Goal: Task Accomplishment & Management: Use online tool/utility

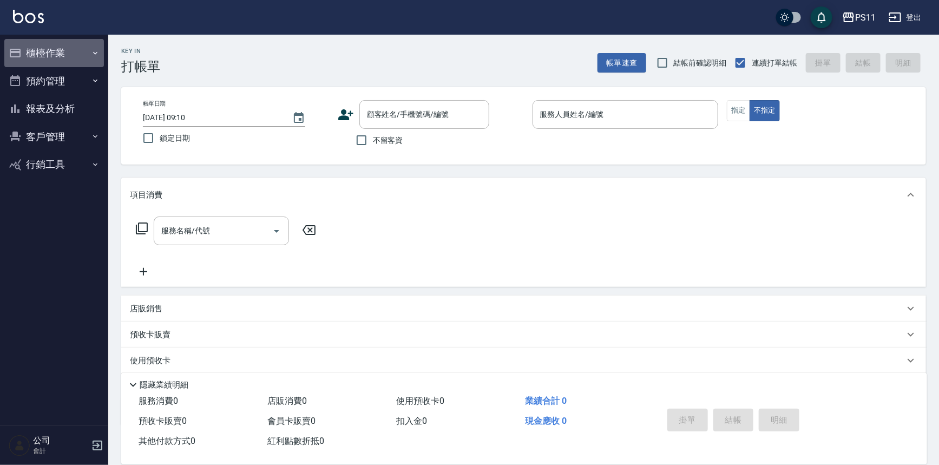
click at [52, 50] on button "櫃檯作業" at bounding box center [54, 53] width 100 height 28
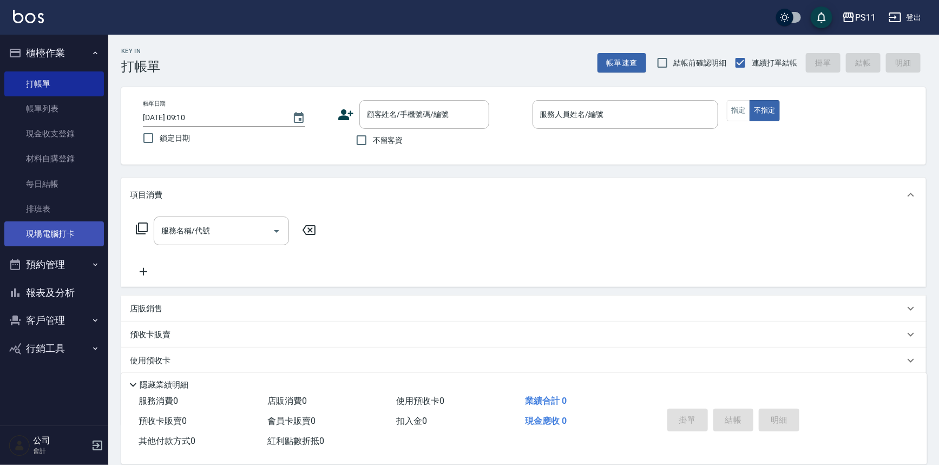
click at [73, 229] on link "現場電腦打卡" at bounding box center [54, 233] width 100 height 25
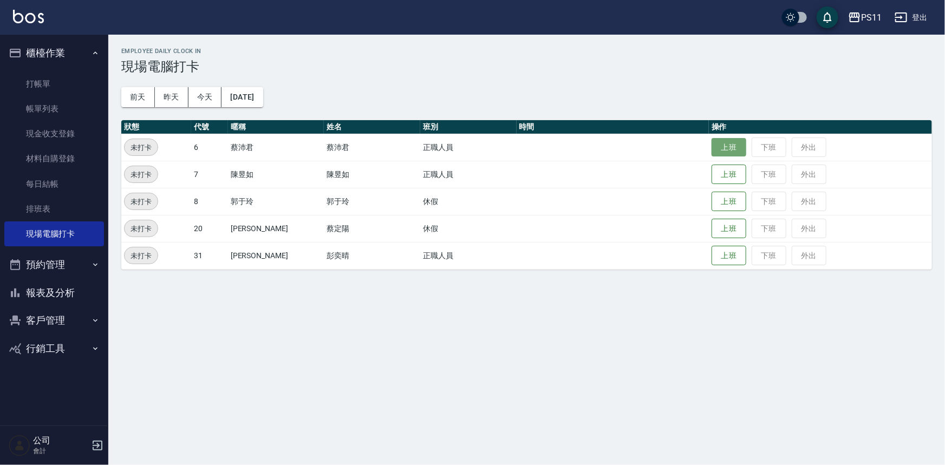
click at [711, 142] on button "上班" at bounding box center [728, 147] width 35 height 19
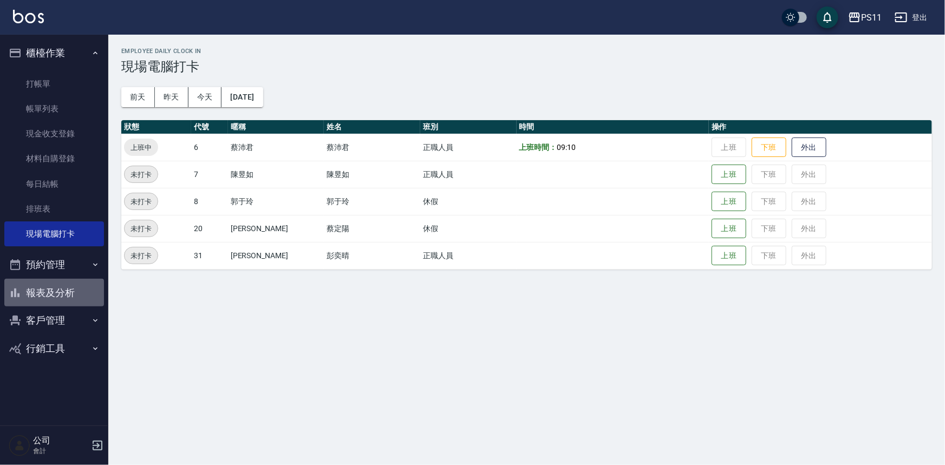
drag, startPoint x: 64, startPoint y: 303, endPoint x: 61, endPoint y: 293, distance: 10.3
click at [64, 302] on button "報表及分析" at bounding box center [54, 293] width 100 height 28
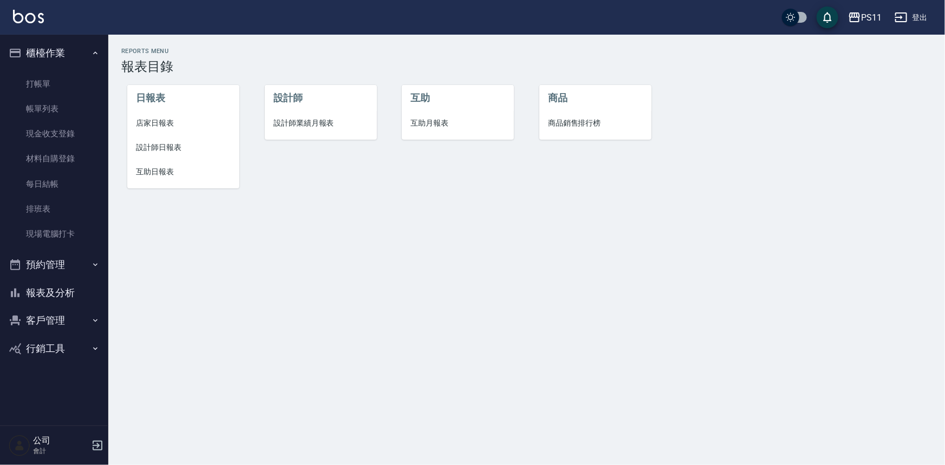
click at [175, 149] on span "設計師日報表" at bounding box center [183, 147] width 95 height 11
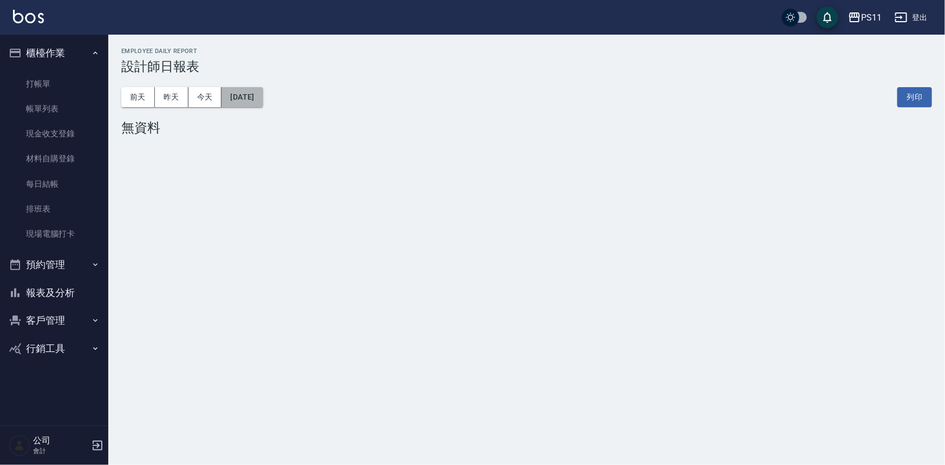
click at [263, 100] on button "[DATE]" at bounding box center [241, 97] width 41 height 20
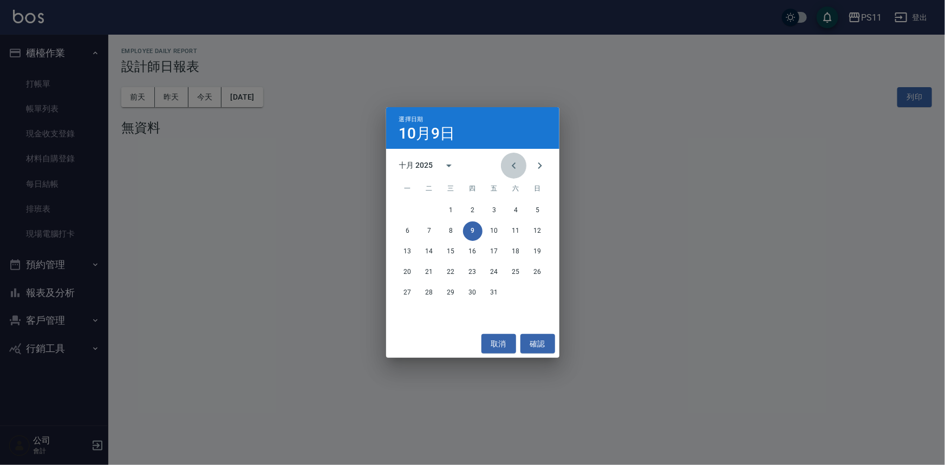
click at [512, 161] on icon "Previous month" at bounding box center [513, 165] width 13 height 13
click at [410, 235] on button "8" at bounding box center [407, 230] width 19 height 19
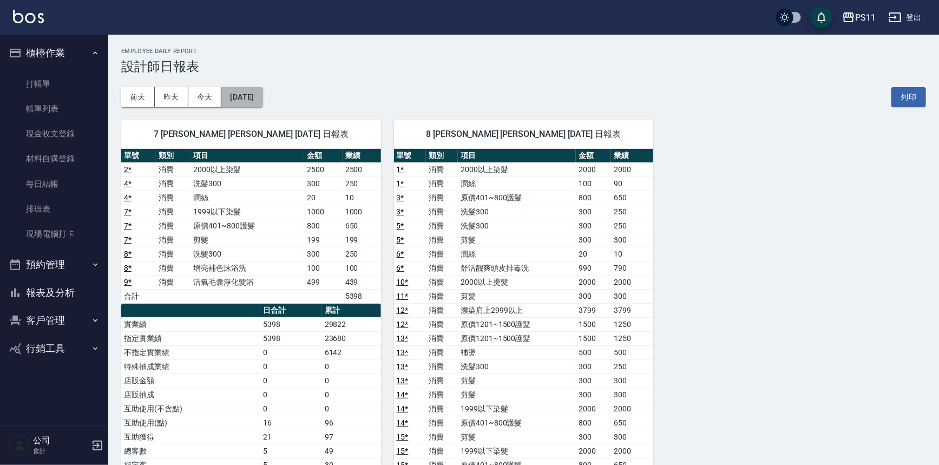
click at [257, 95] on button "[DATE]" at bounding box center [241, 97] width 41 height 20
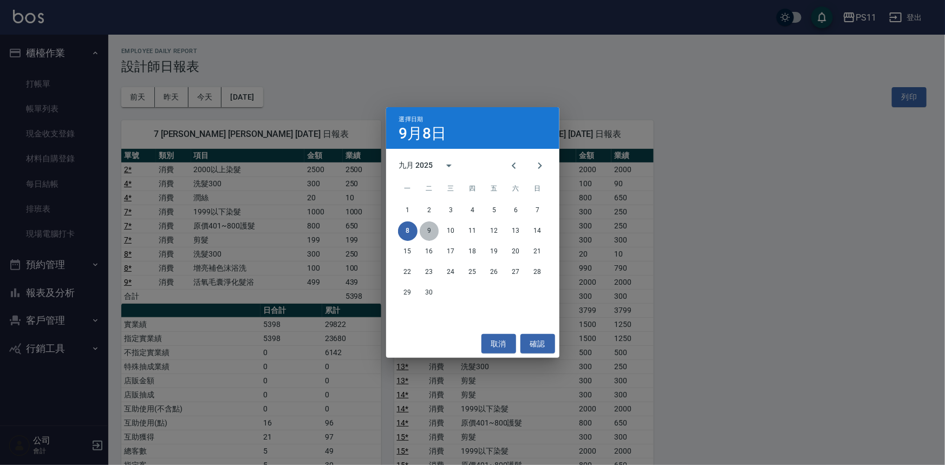
click at [422, 226] on button "9" at bounding box center [429, 230] width 19 height 19
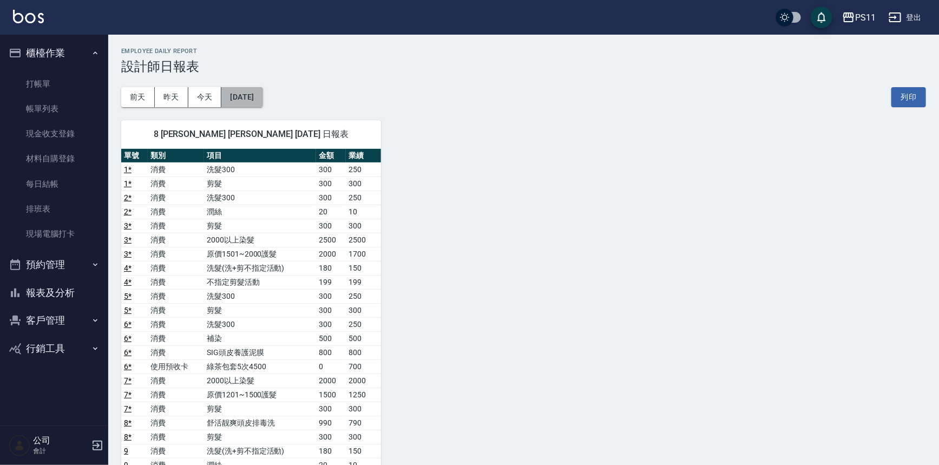
click at [263, 101] on button "[DATE]" at bounding box center [241, 97] width 41 height 20
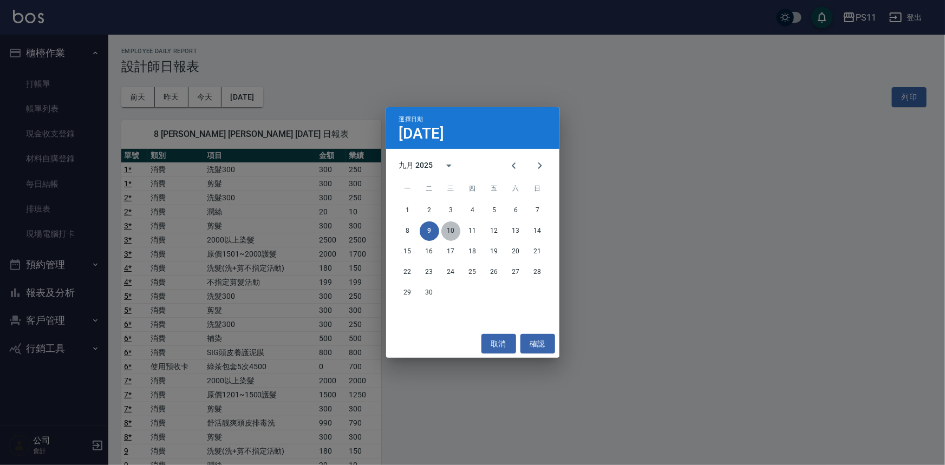
click at [454, 225] on button "10" at bounding box center [450, 230] width 19 height 19
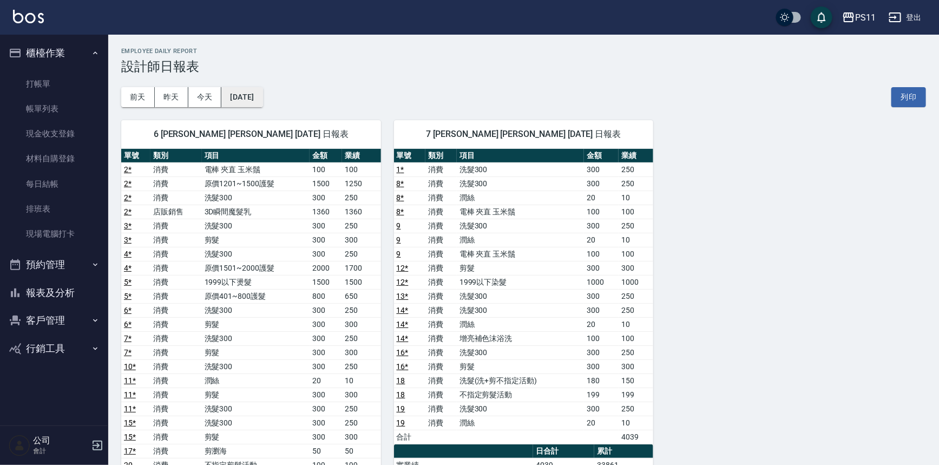
click at [263, 103] on button "[DATE]" at bounding box center [241, 97] width 41 height 20
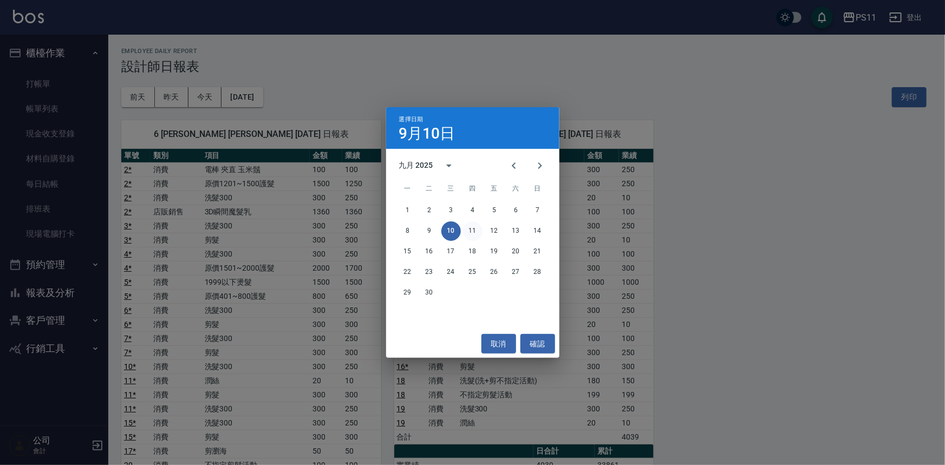
click at [473, 234] on button "11" at bounding box center [472, 230] width 19 height 19
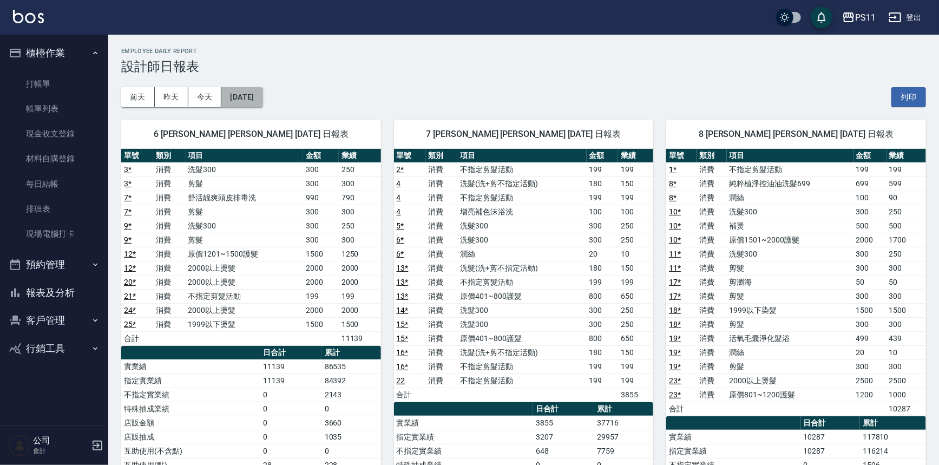
click at [263, 94] on button "[DATE]" at bounding box center [241, 97] width 41 height 20
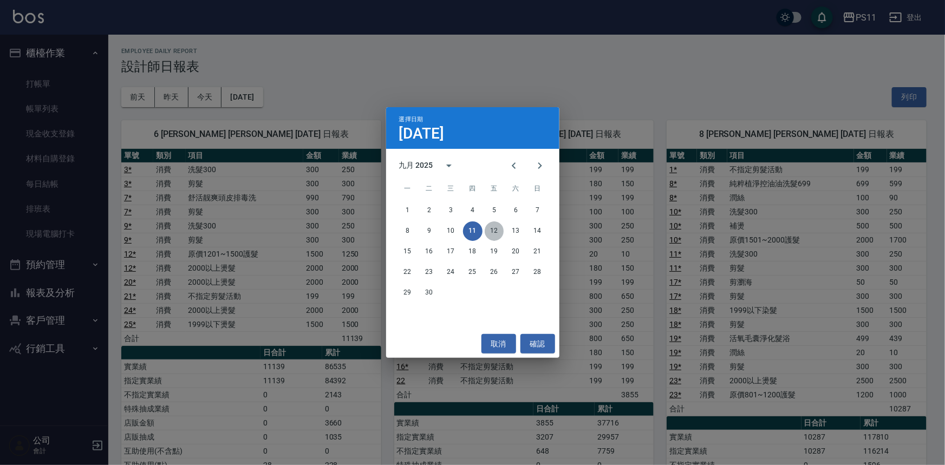
click at [497, 234] on button "12" at bounding box center [493, 230] width 19 height 19
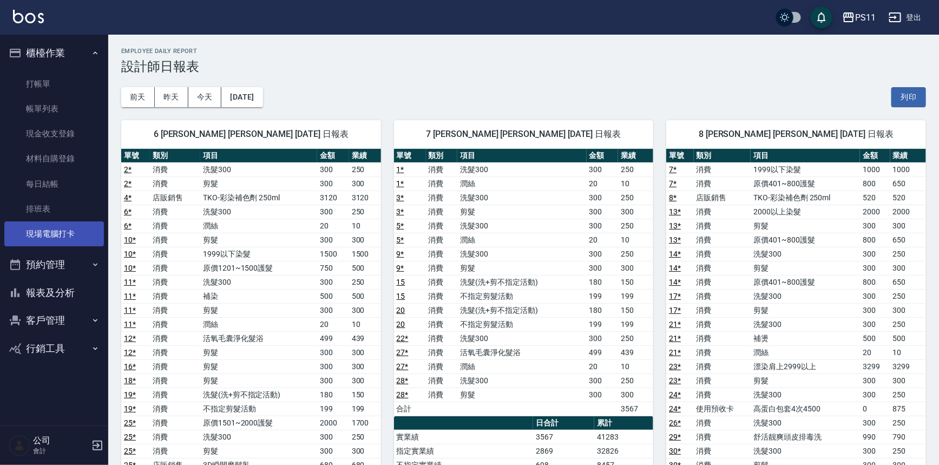
click at [81, 227] on link "現場電腦打卡" at bounding box center [54, 233] width 100 height 25
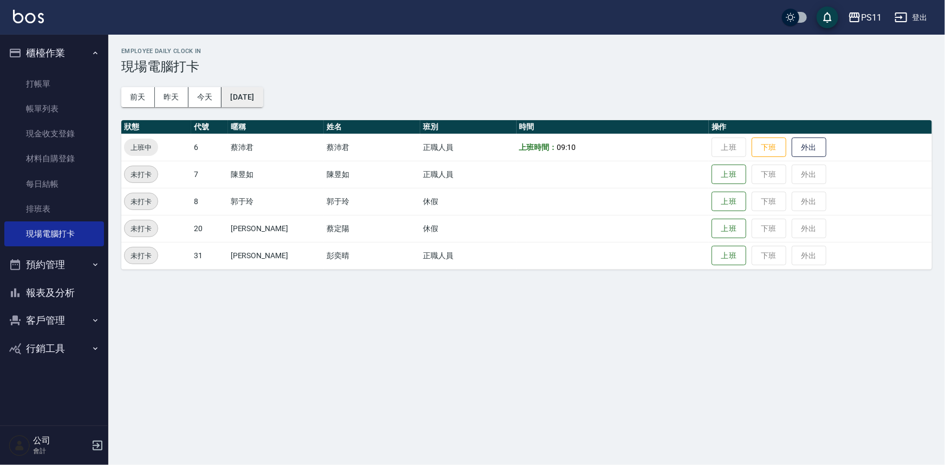
click at [248, 93] on button "[DATE]" at bounding box center [241, 97] width 41 height 20
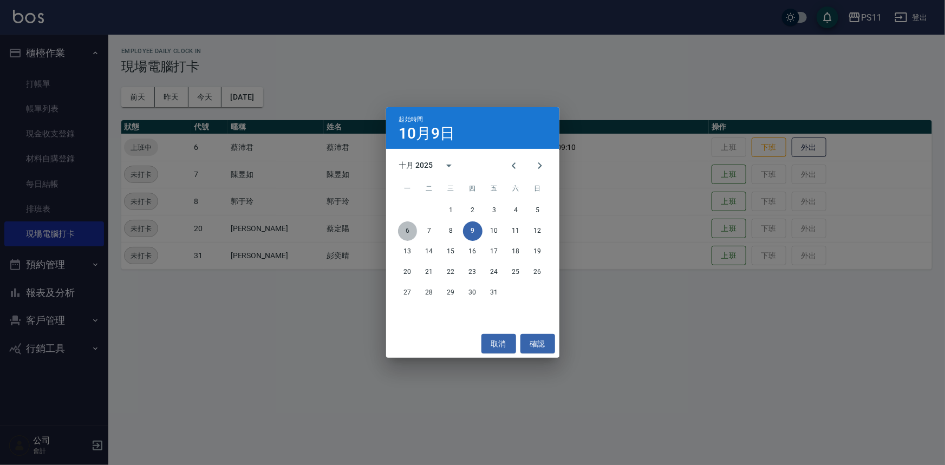
click at [411, 231] on button "6" at bounding box center [407, 230] width 19 height 19
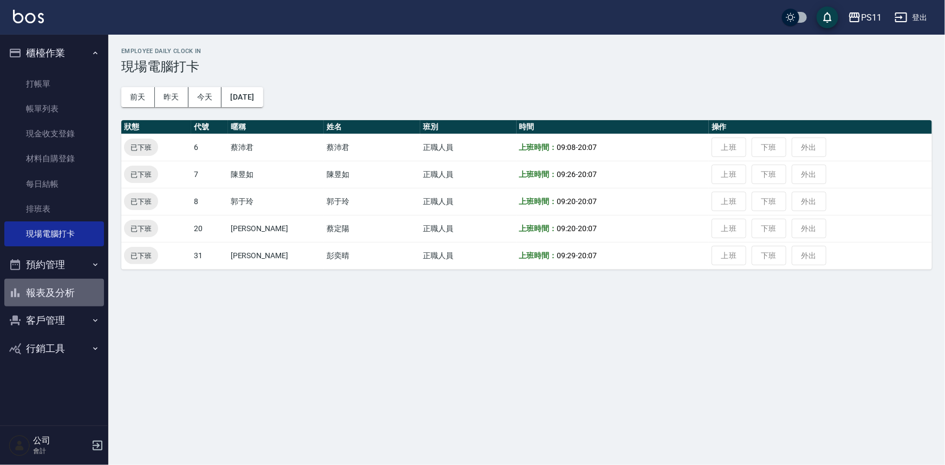
click at [74, 292] on button "報表及分析" at bounding box center [54, 293] width 100 height 28
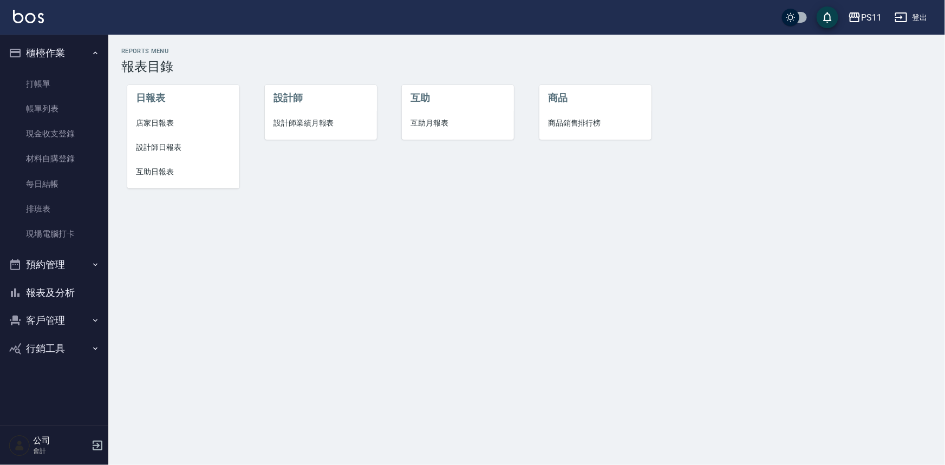
click at [174, 149] on span "設計師日報表" at bounding box center [183, 147] width 95 height 11
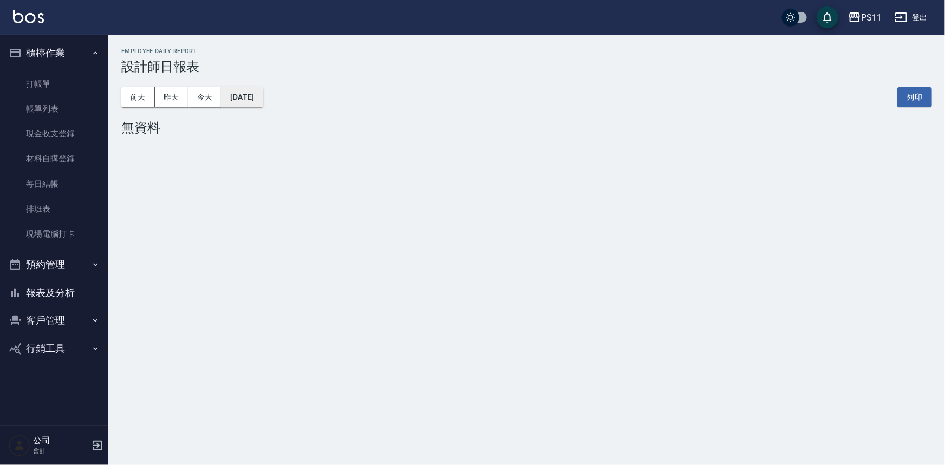
click at [263, 103] on button "[DATE]" at bounding box center [241, 97] width 41 height 20
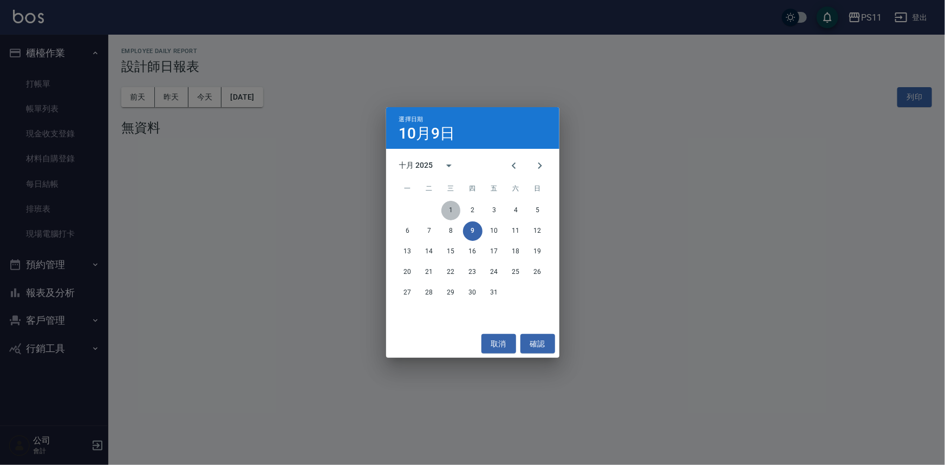
click at [453, 207] on button "1" at bounding box center [450, 210] width 19 height 19
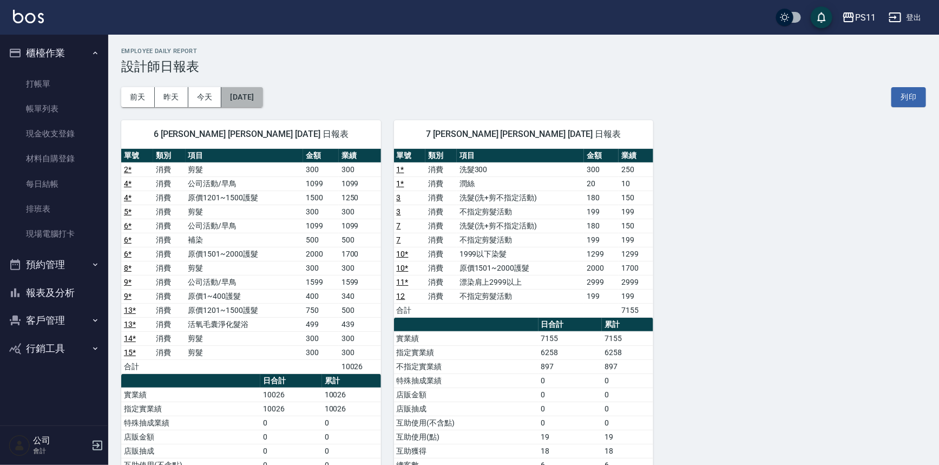
click at [263, 99] on button "[DATE]" at bounding box center [241, 97] width 41 height 20
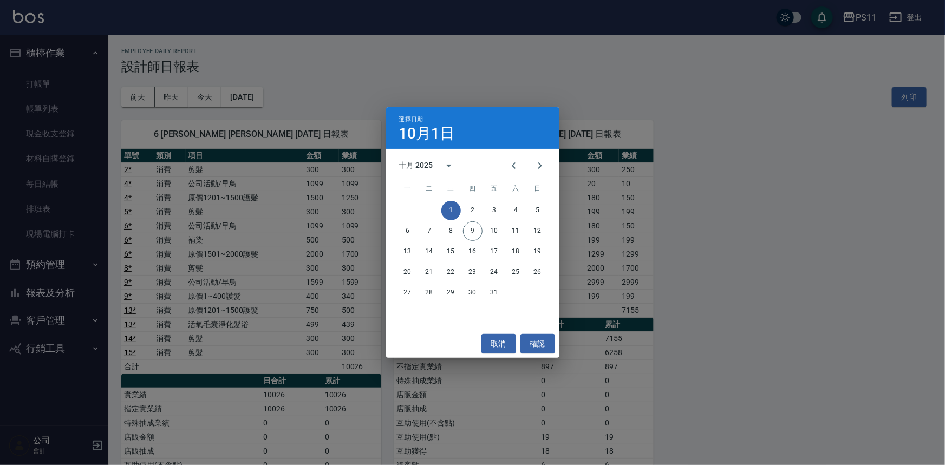
click at [274, 99] on div "選擇日期 [DATE] 十月 2025 一 二 三 四 五 六 日 1 2 3 4 5 6 7 8 9 10 11 12 13 14 15 16 17 18 …" at bounding box center [472, 232] width 945 height 465
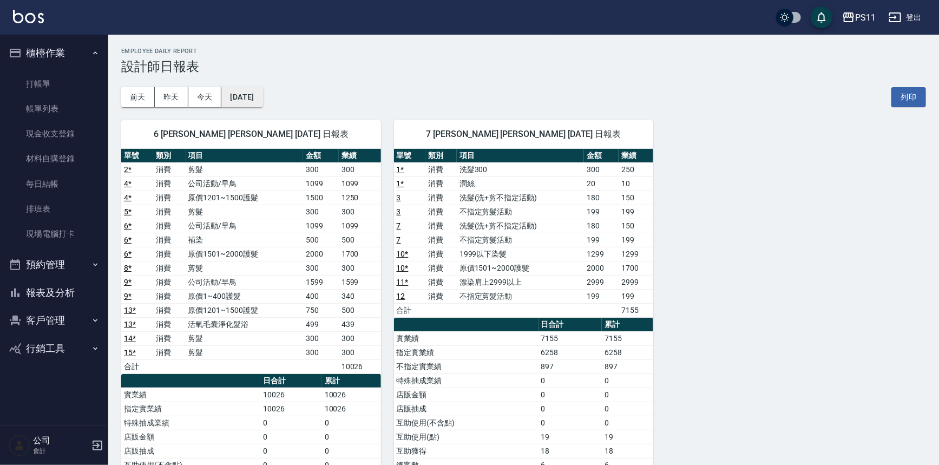
click at [263, 94] on button "[DATE]" at bounding box center [241, 97] width 41 height 20
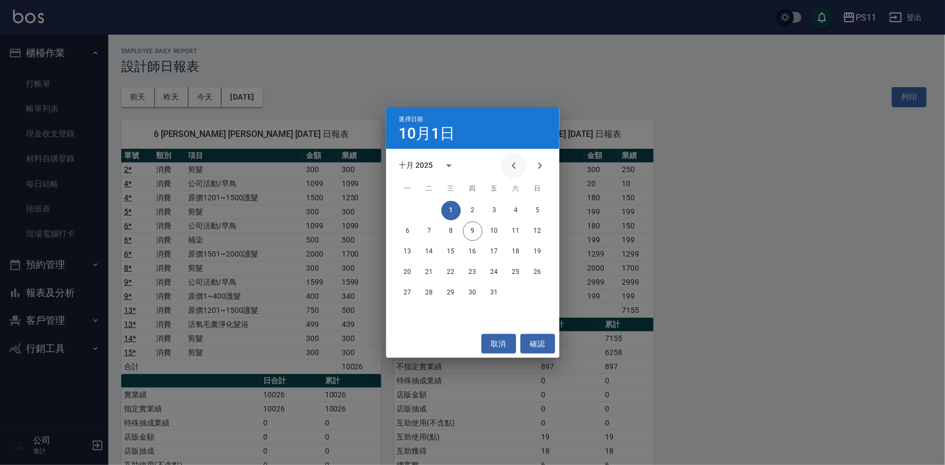
click at [518, 171] on icon "Previous month" at bounding box center [513, 165] width 13 height 13
click at [405, 234] on button "8" at bounding box center [407, 230] width 19 height 19
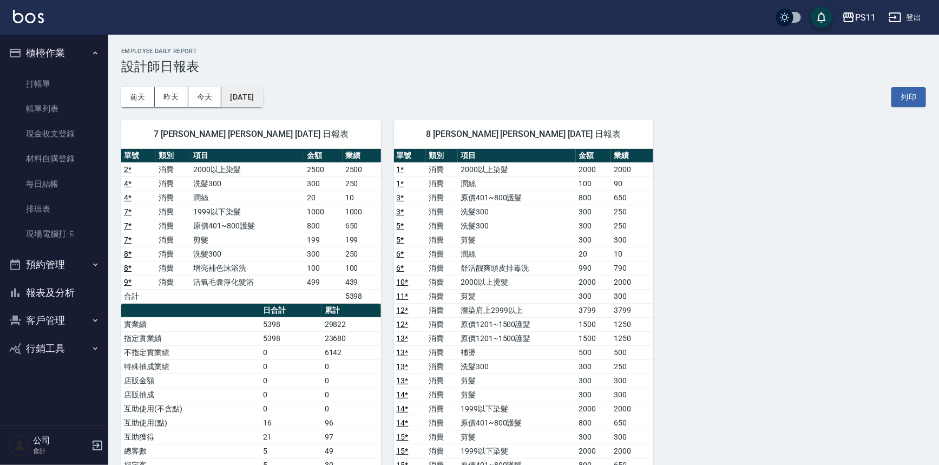
click at [263, 91] on button "[DATE]" at bounding box center [241, 97] width 41 height 20
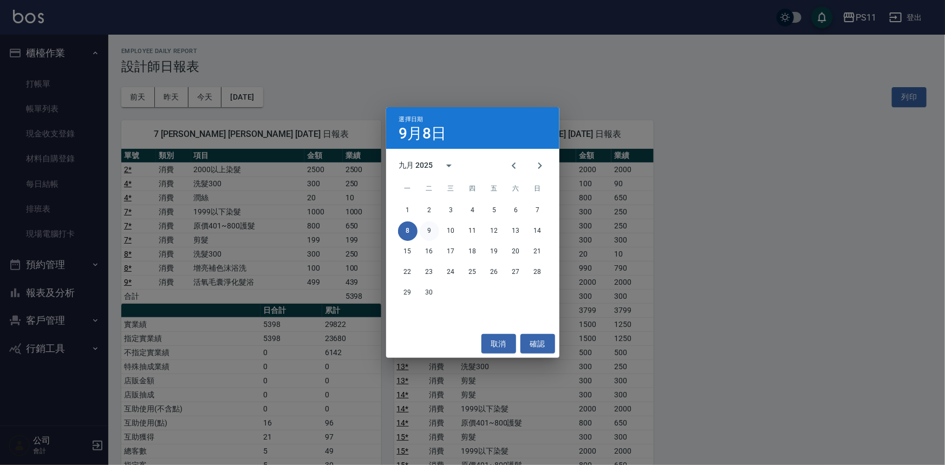
click at [429, 229] on button "9" at bounding box center [429, 230] width 19 height 19
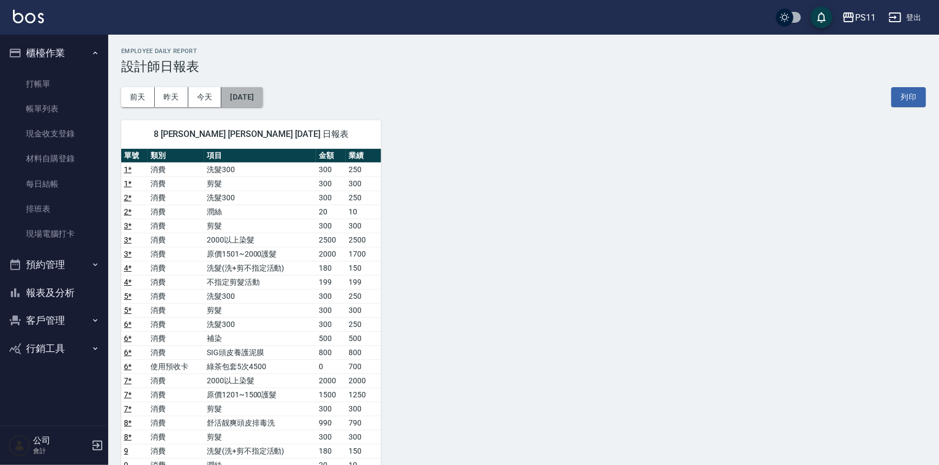
click at [263, 95] on button "[DATE]" at bounding box center [241, 97] width 41 height 20
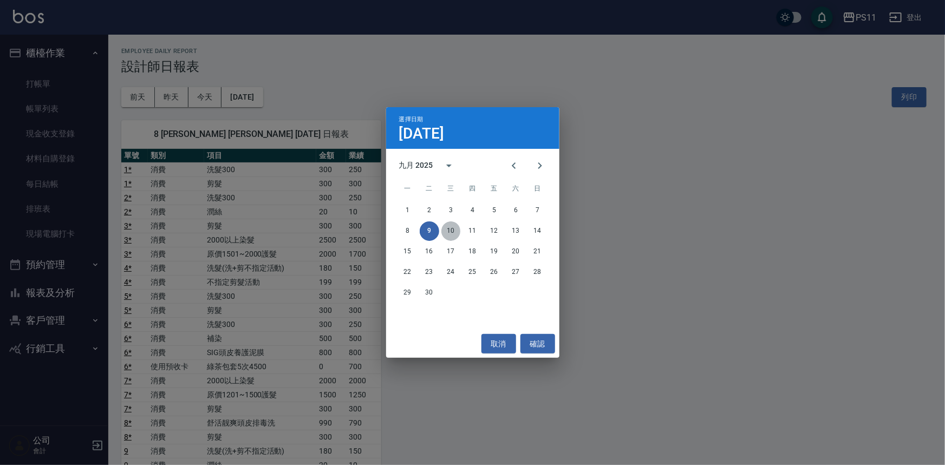
click at [447, 232] on button "10" at bounding box center [450, 230] width 19 height 19
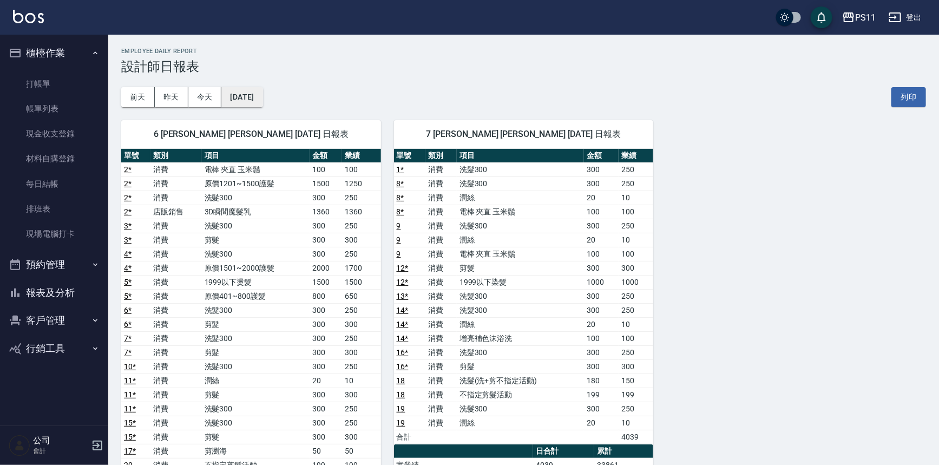
click at [263, 99] on button "[DATE]" at bounding box center [241, 97] width 41 height 20
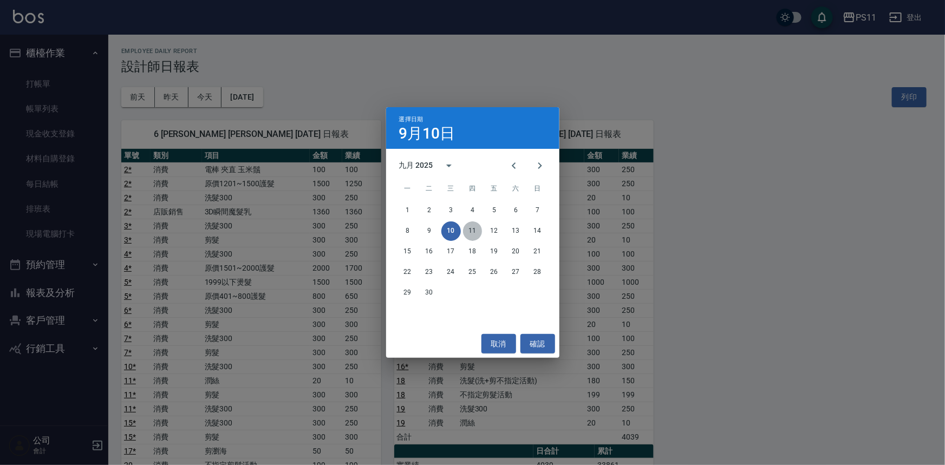
click at [469, 232] on button "11" at bounding box center [472, 230] width 19 height 19
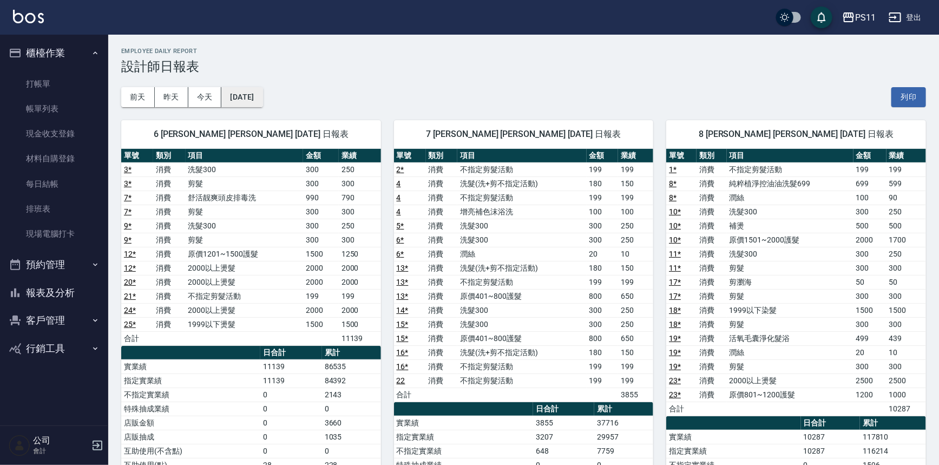
click at [263, 99] on button "[DATE]" at bounding box center [241, 97] width 41 height 20
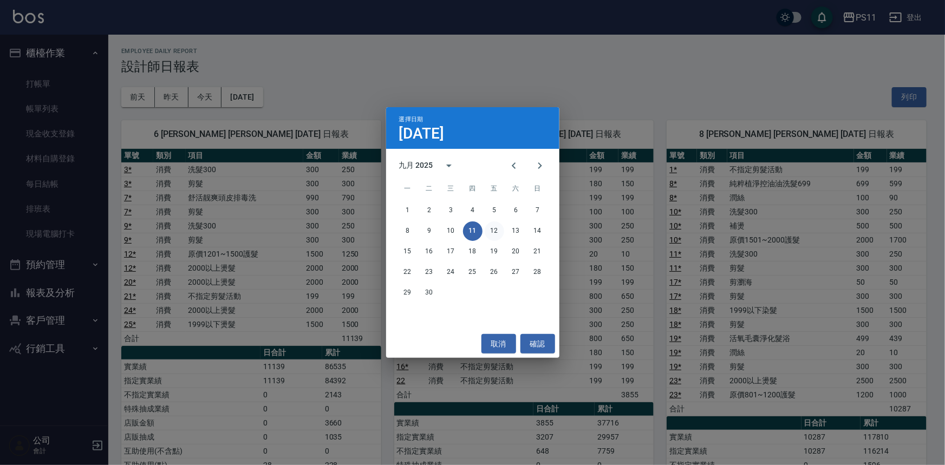
click at [496, 232] on button "12" at bounding box center [493, 230] width 19 height 19
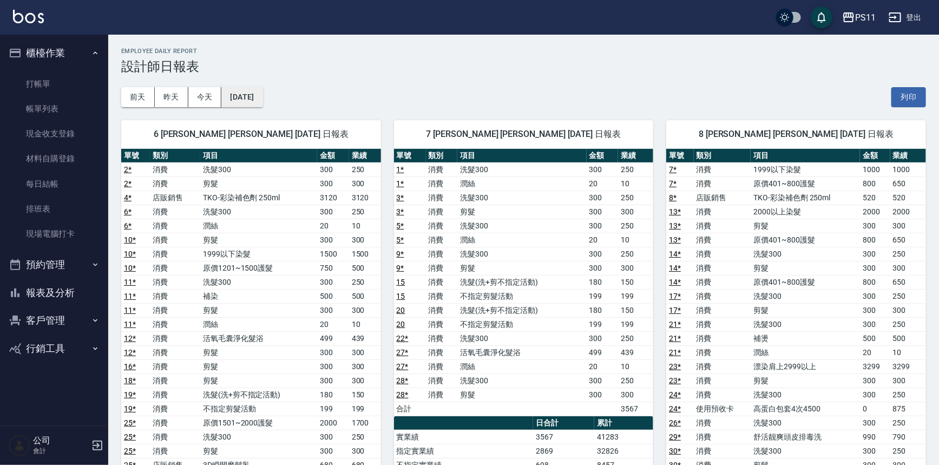
click at [263, 97] on button "[DATE]" at bounding box center [241, 97] width 41 height 20
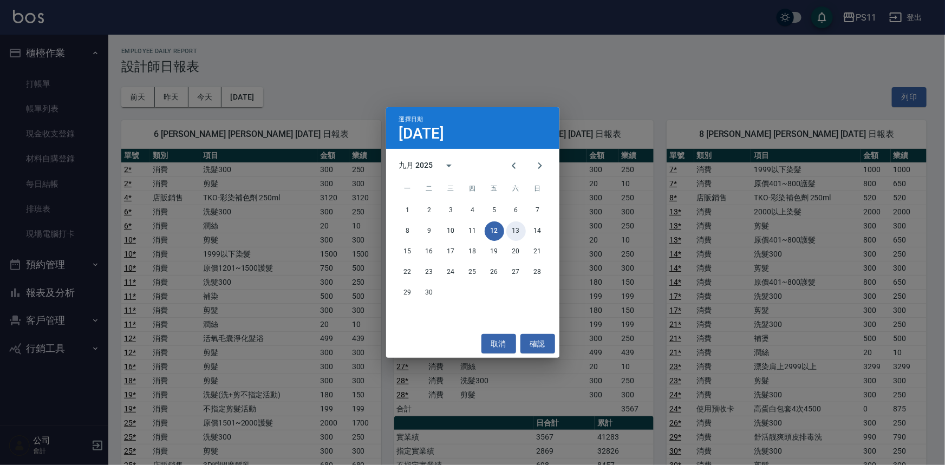
click at [512, 228] on button "13" at bounding box center [515, 230] width 19 height 19
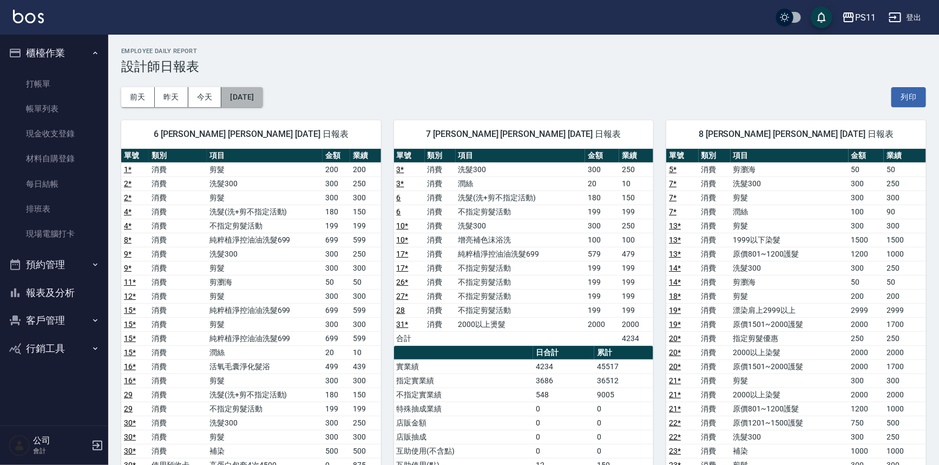
click at [259, 102] on button "[DATE]" at bounding box center [241, 97] width 41 height 20
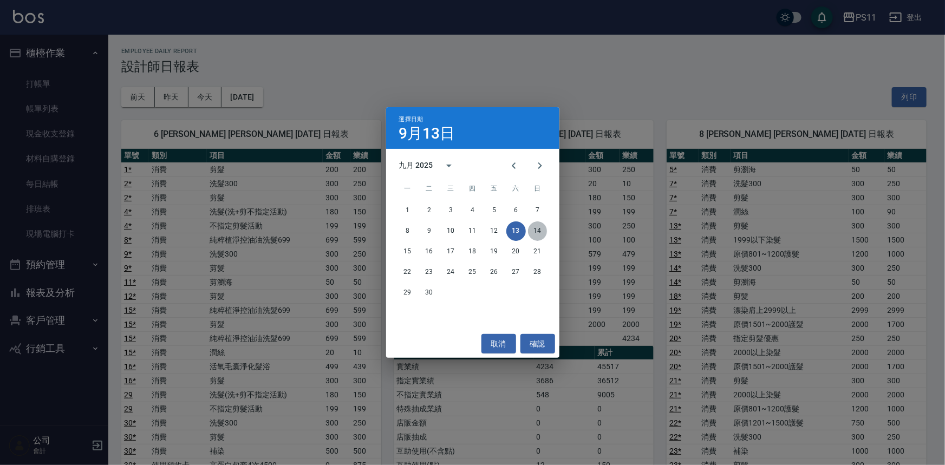
click at [533, 231] on button "14" at bounding box center [537, 230] width 19 height 19
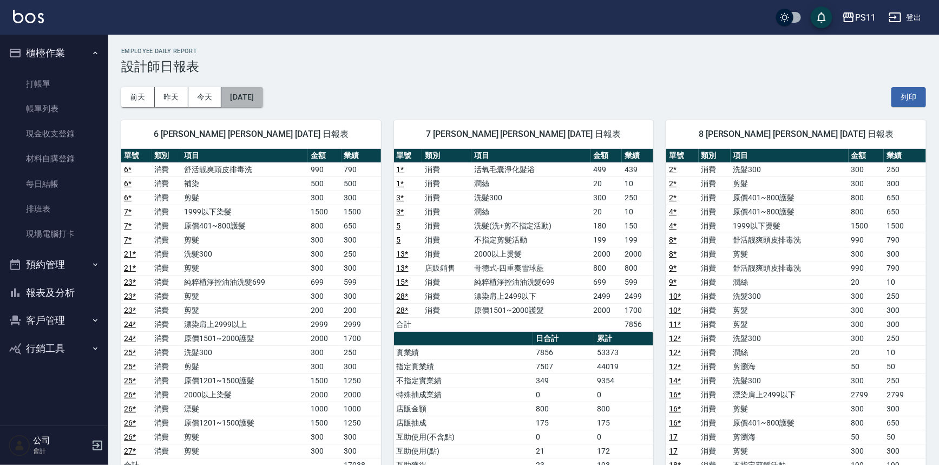
click at [263, 100] on button "[DATE]" at bounding box center [241, 97] width 41 height 20
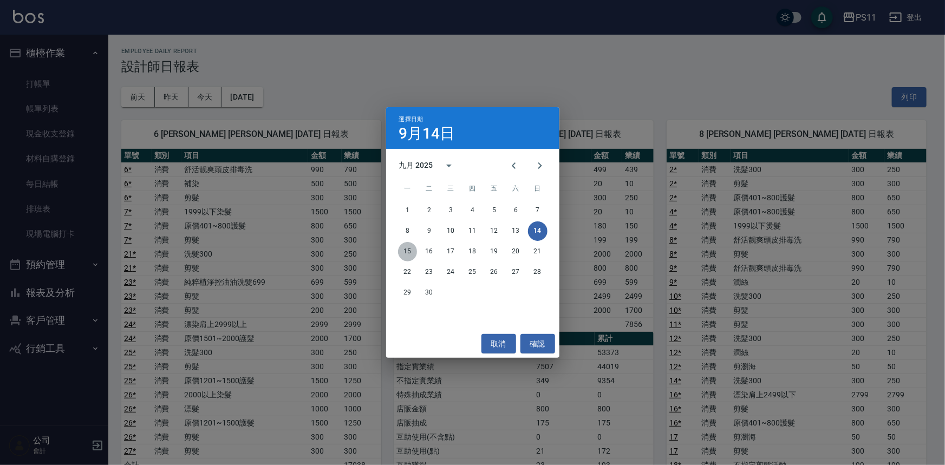
click at [412, 254] on button "15" at bounding box center [407, 251] width 19 height 19
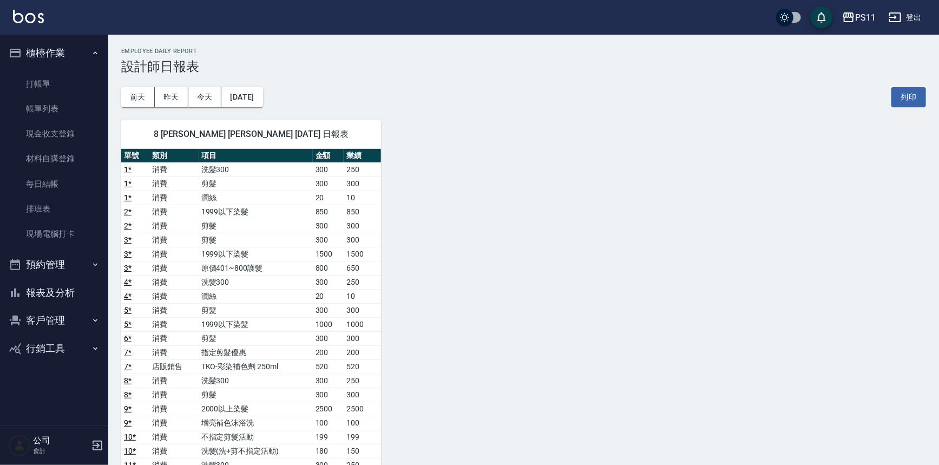
click at [76, 293] on button "報表及分析" at bounding box center [54, 293] width 100 height 28
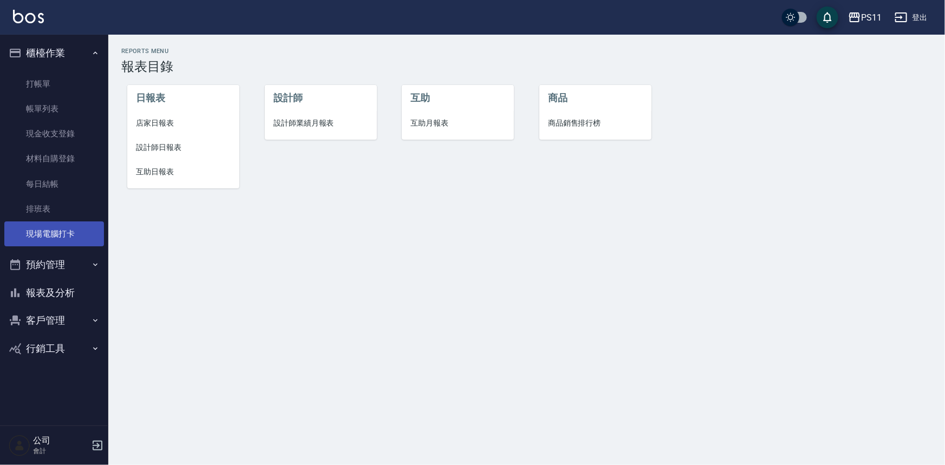
click at [84, 238] on link "現場電腦打卡" at bounding box center [54, 233] width 100 height 25
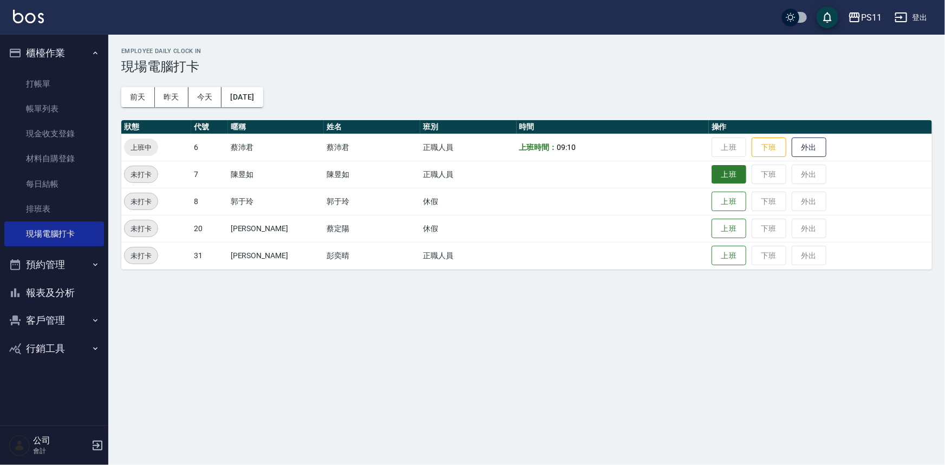
click at [725, 176] on button "上班" at bounding box center [728, 174] width 35 height 19
click at [715, 251] on button "上班" at bounding box center [728, 255] width 35 height 19
